Goal: Task Accomplishment & Management: Manage account settings

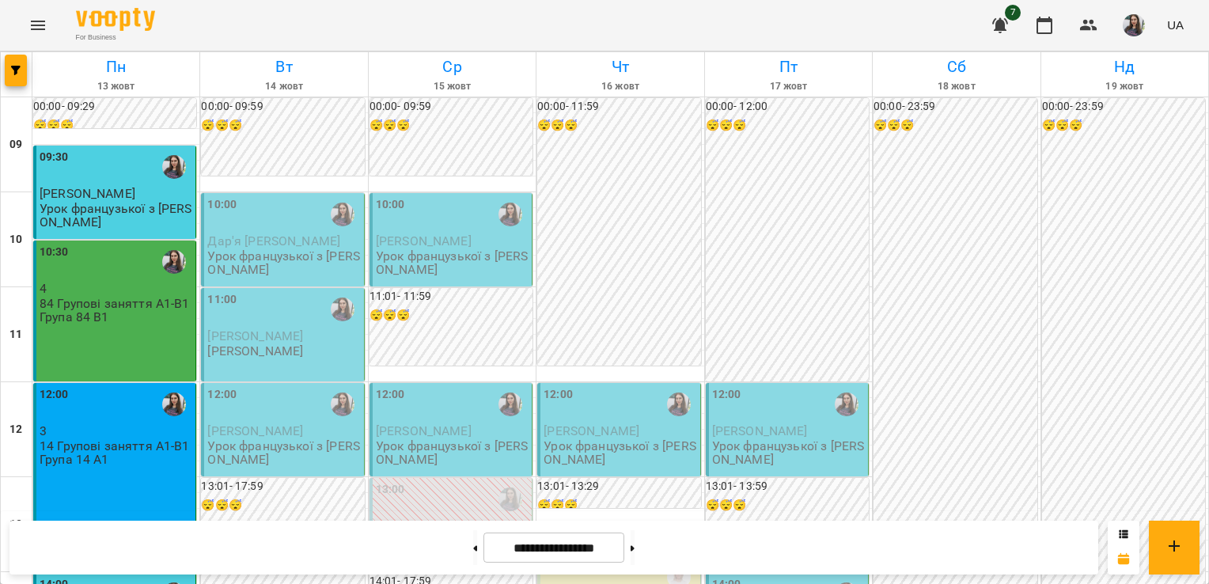
scroll to position [913, 0]
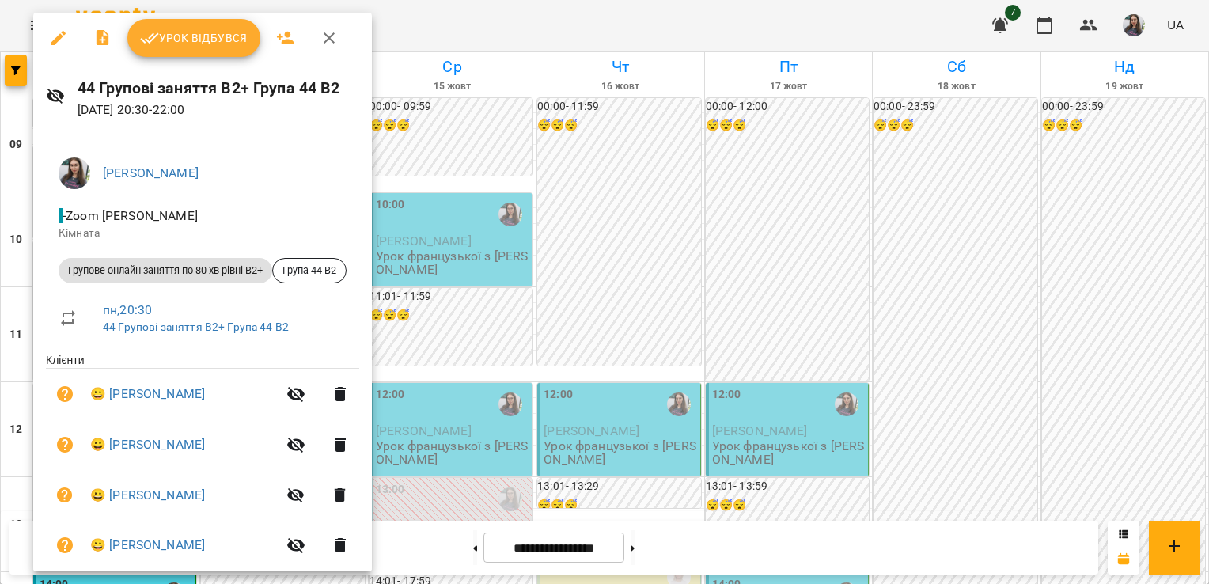
click at [240, 38] on span "Урок відбувся" at bounding box center [194, 37] width 108 height 19
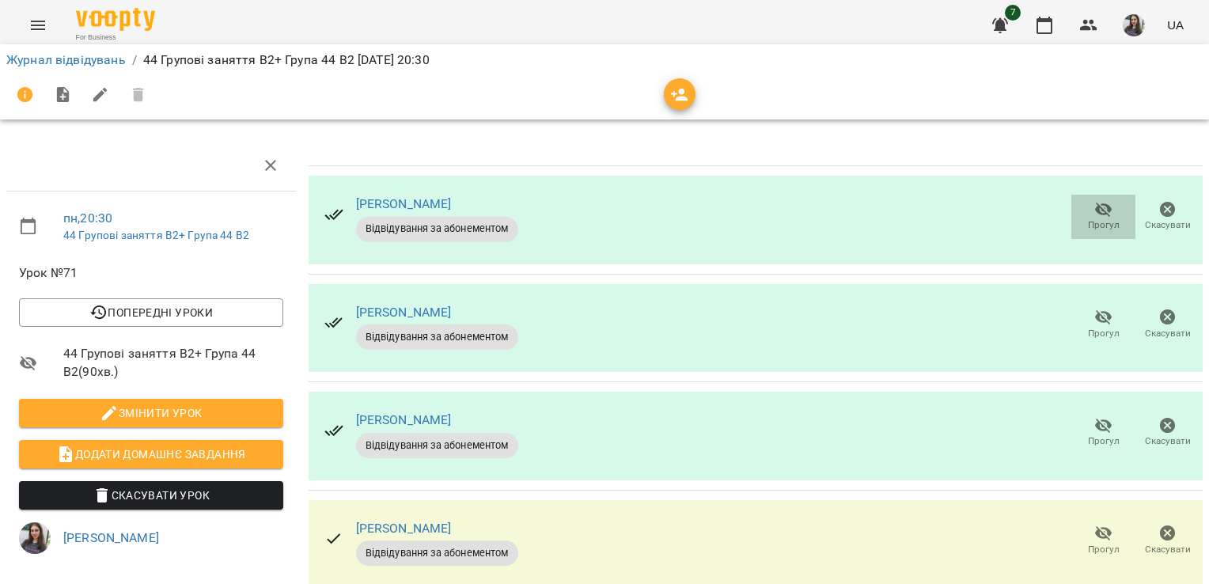
click at [1094, 200] on icon "button" at bounding box center [1103, 209] width 19 height 19
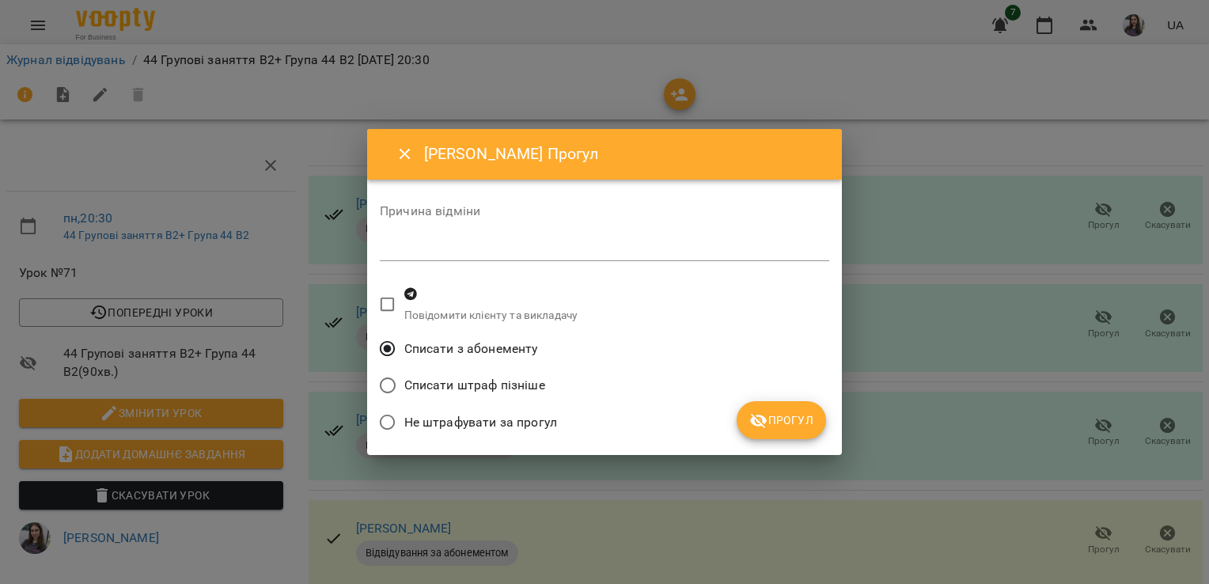
click at [801, 415] on span "Прогул" at bounding box center [781, 420] width 64 height 19
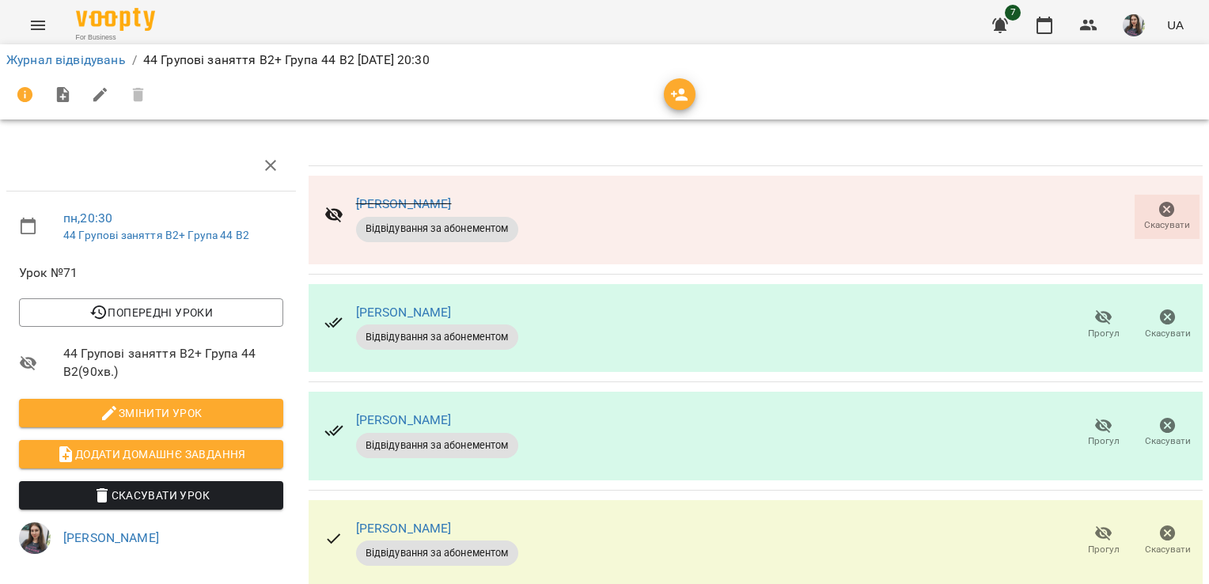
click at [1094, 320] on icon "button" at bounding box center [1103, 317] width 19 height 19
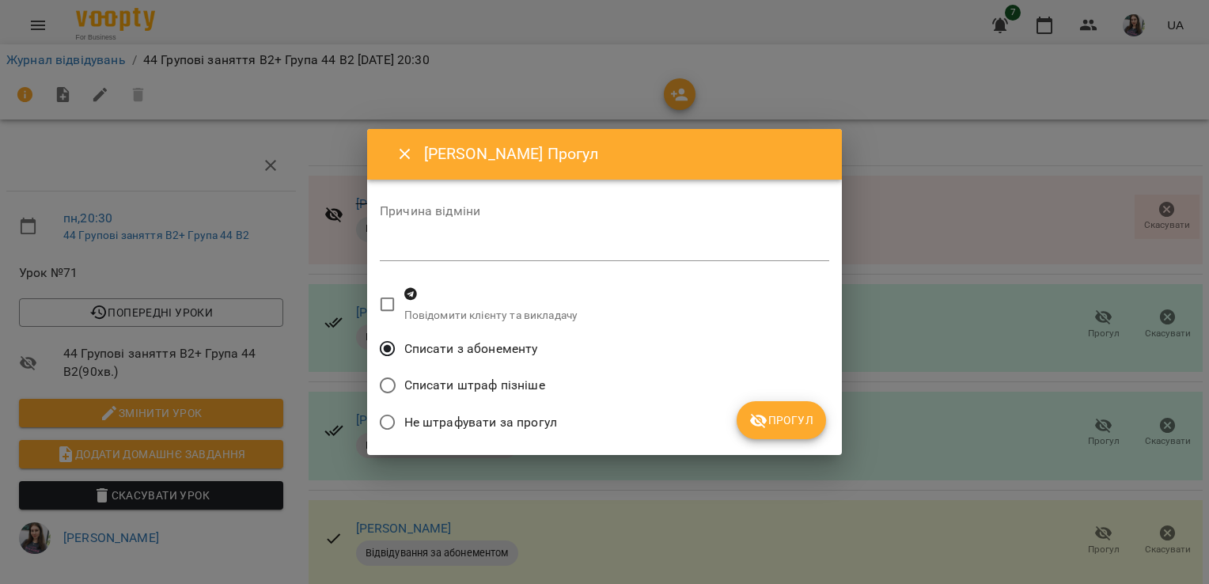
click at [791, 416] on span "Прогул" at bounding box center [781, 420] width 64 height 19
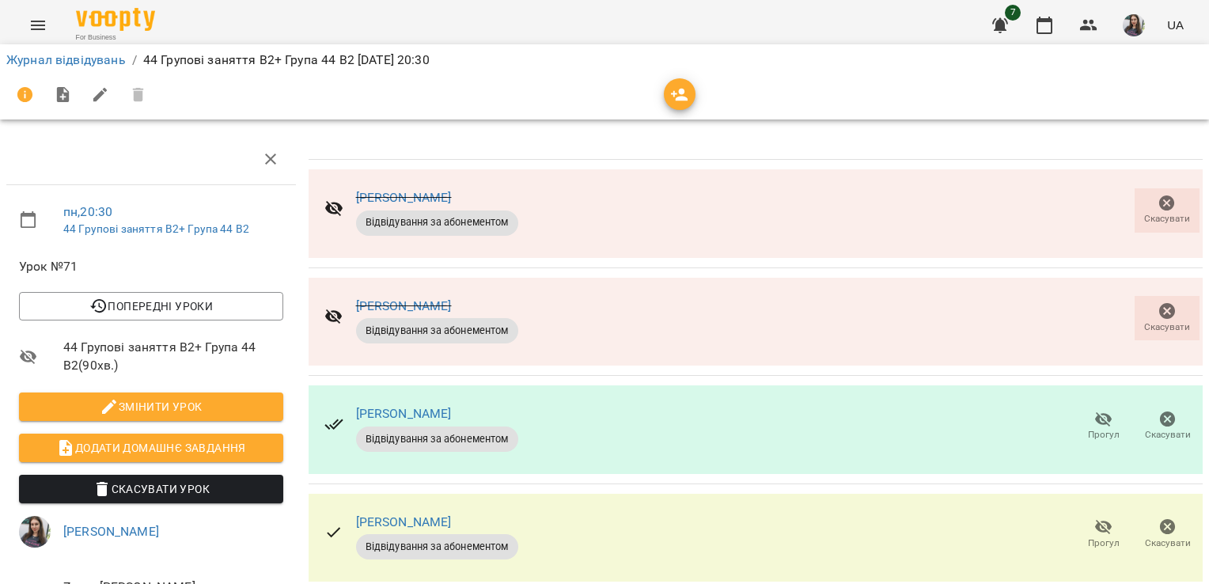
scroll to position [66, 0]
click at [1094, 410] on icon "button" at bounding box center [1103, 419] width 19 height 19
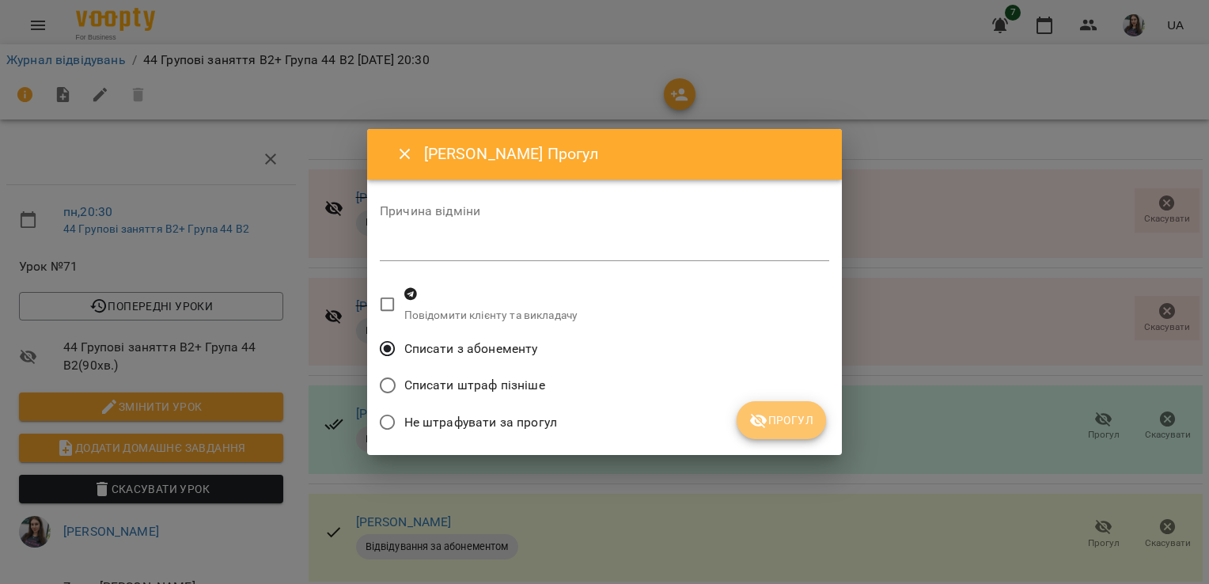
click at [794, 425] on span "Прогул" at bounding box center [781, 420] width 64 height 19
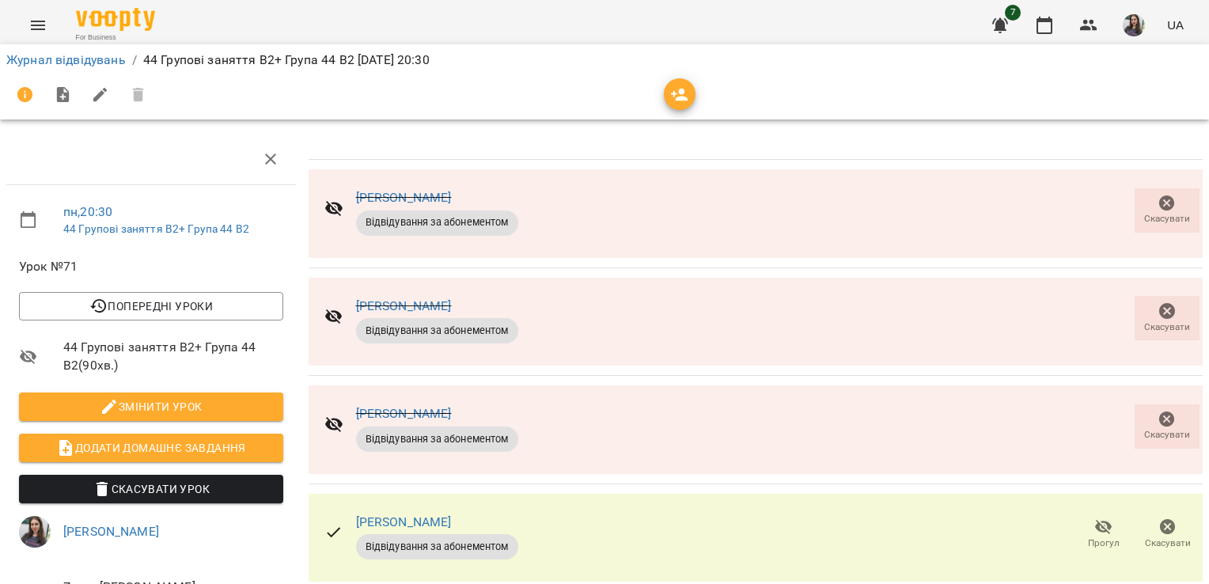
scroll to position [0, 0]
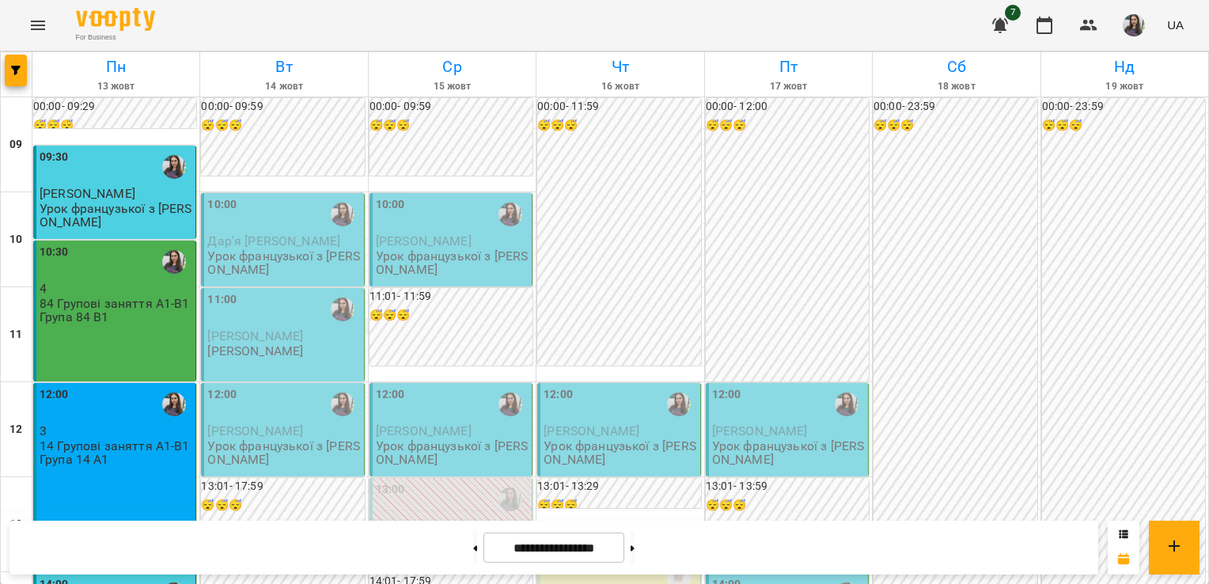
scroll to position [913, 0]
